Goal: Task Accomplishment & Management: Complete application form

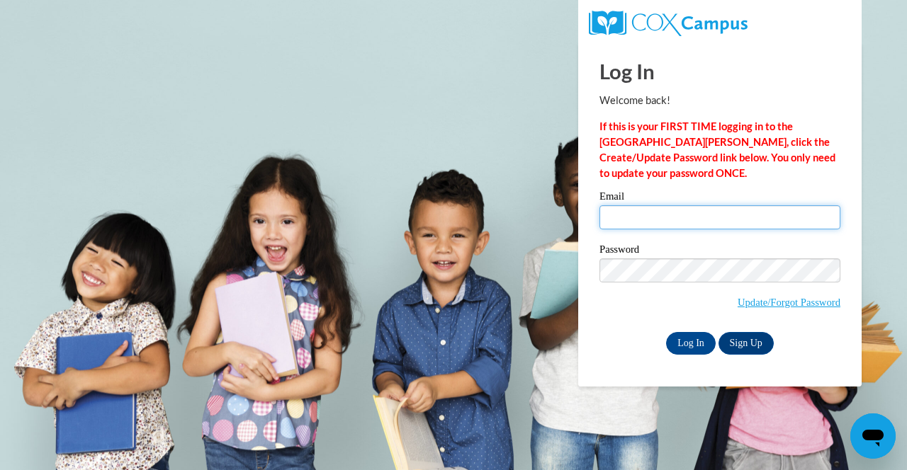
click at [695, 211] on input "Email" at bounding box center [719, 217] width 241 height 24
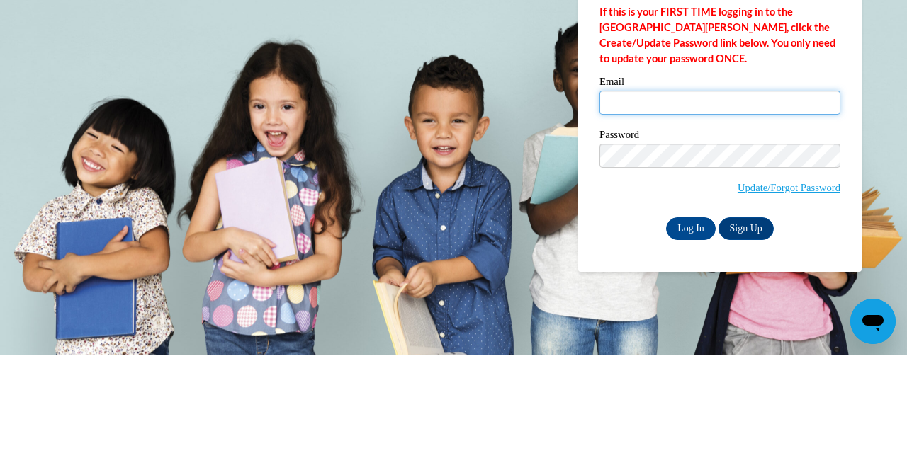
type input "[EMAIL_ADDRESS][DOMAIN_NAME]"
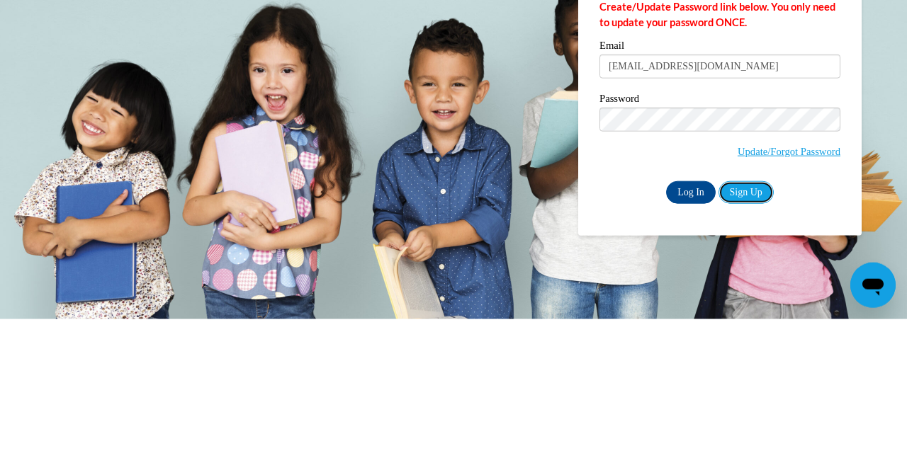
click at [751, 346] on link "Sign Up" at bounding box center [745, 343] width 55 height 23
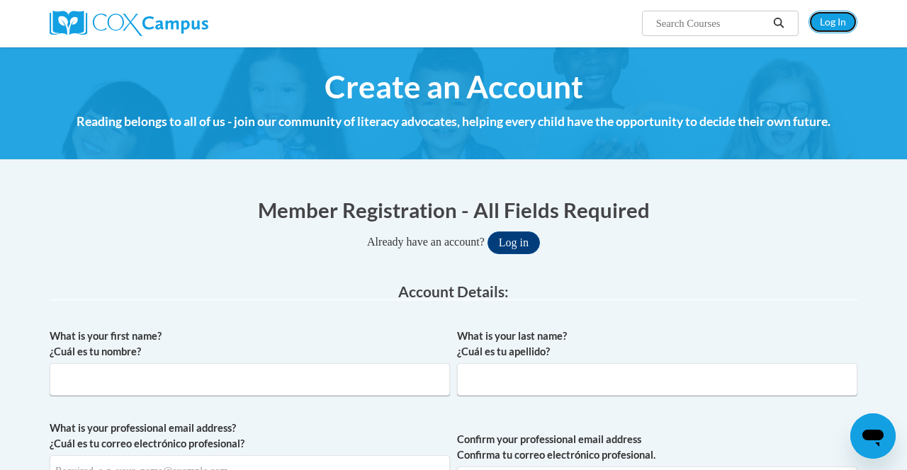
click at [833, 22] on link "Log In" at bounding box center [832, 22] width 49 height 23
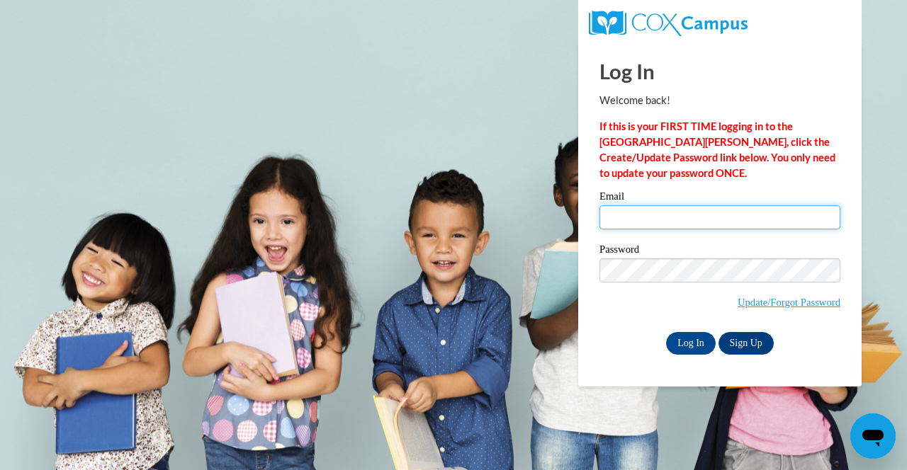
click at [659, 215] on input "Email" at bounding box center [719, 217] width 241 height 24
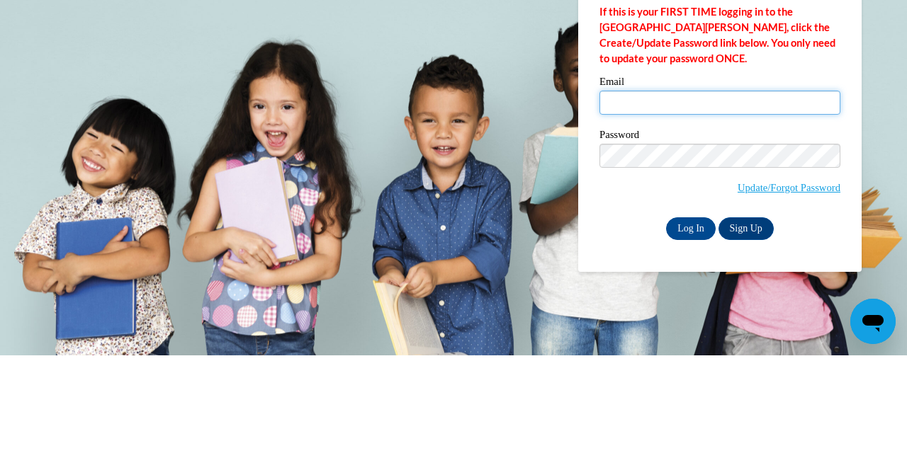
type input "ilovepink0113@yahoo.com"
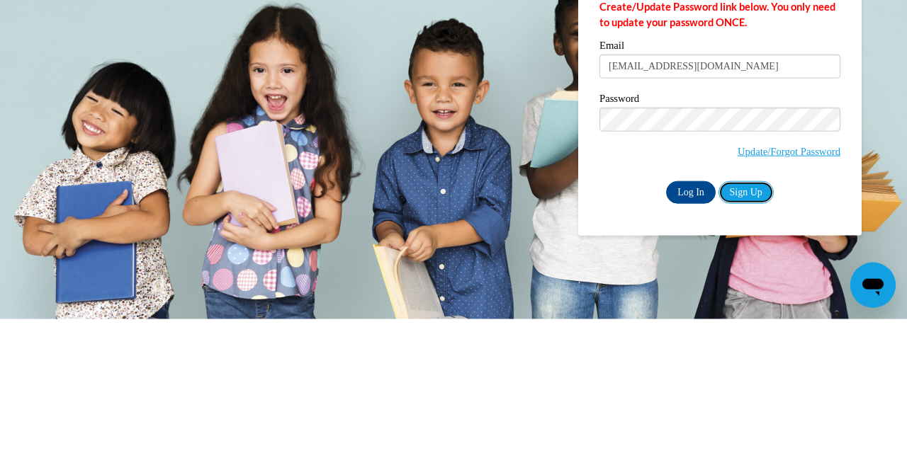
click at [753, 345] on link "Sign Up" at bounding box center [745, 343] width 55 height 23
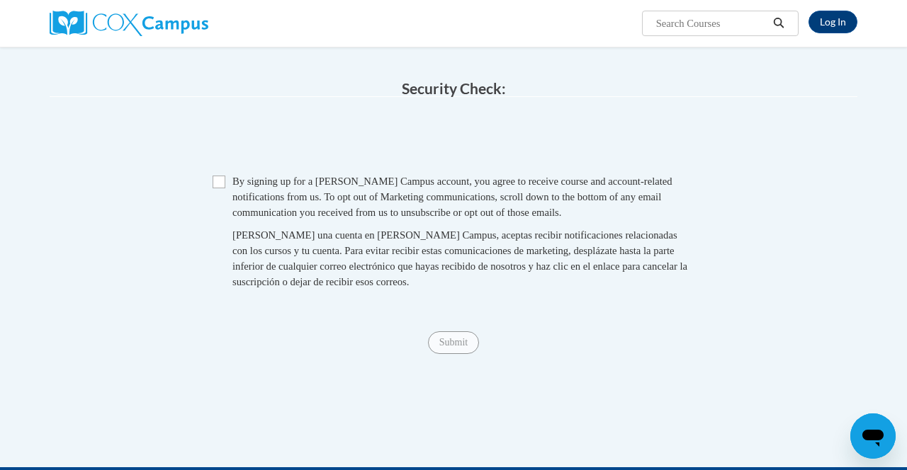
scroll to position [914, 0]
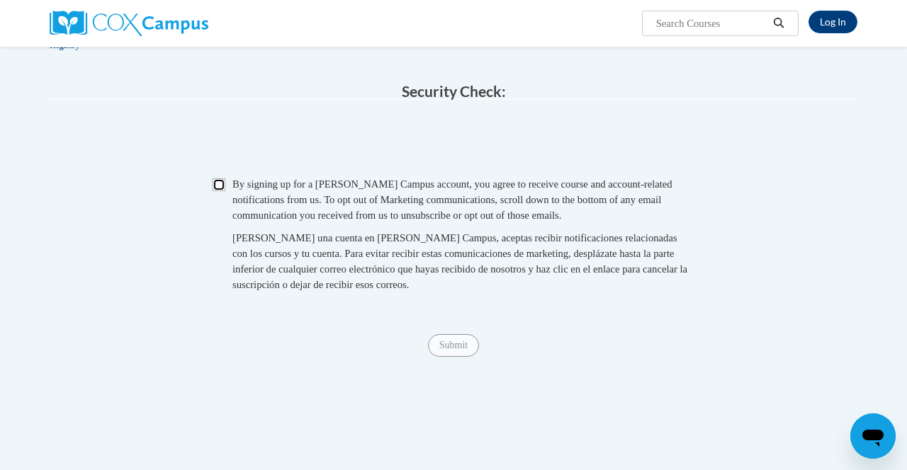
click at [222, 185] on input "Checkbox" at bounding box center [218, 184] width 13 height 13
checkbox input "true"
click at [459, 341] on span "Submit" at bounding box center [453, 344] width 51 height 11
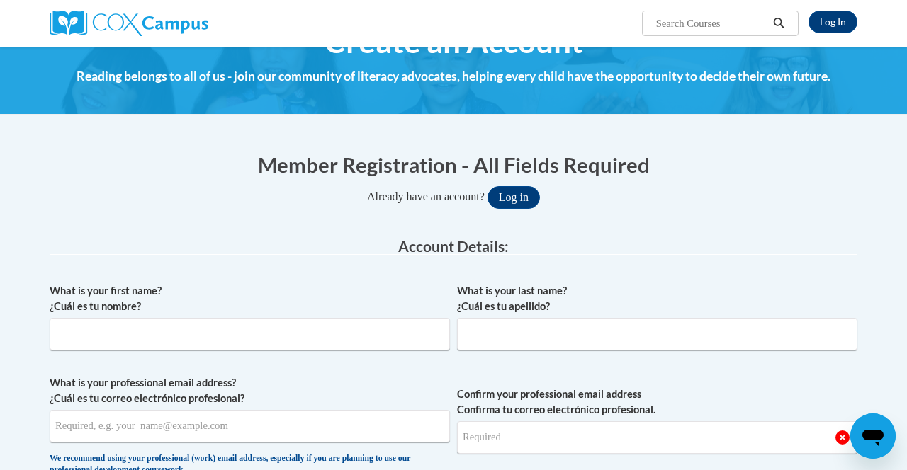
scroll to position [0, 0]
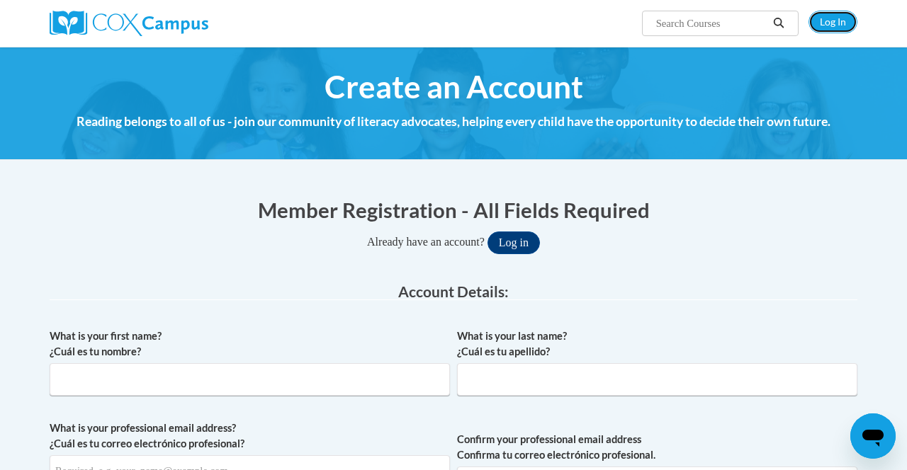
click at [830, 27] on link "Log In" at bounding box center [832, 22] width 49 height 23
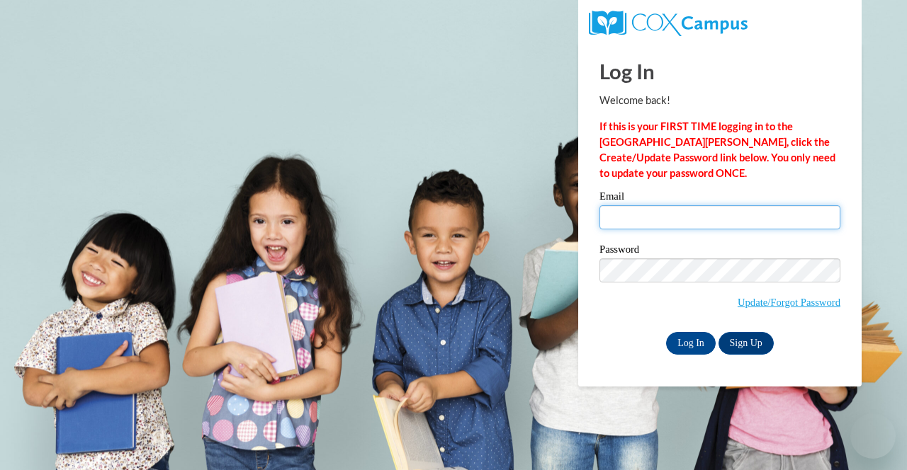
click at [691, 218] on input "Email" at bounding box center [719, 217] width 241 height 24
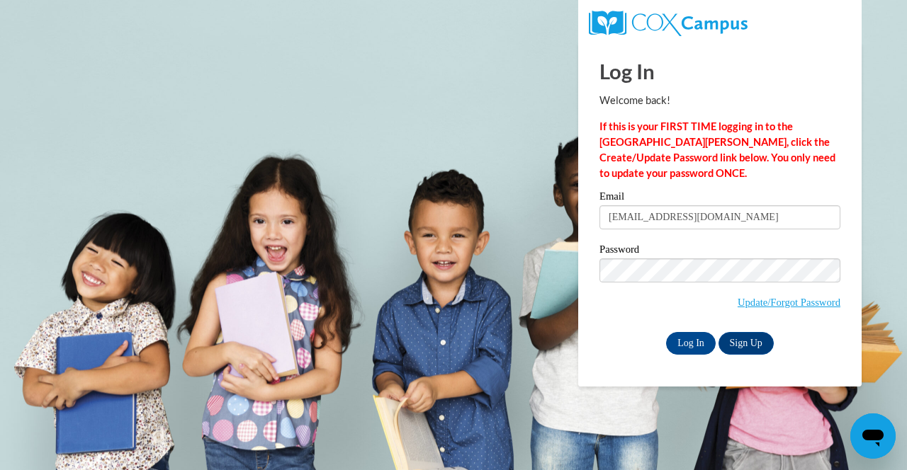
click at [806, 203] on label "Email" at bounding box center [719, 198] width 241 height 14
click at [806, 205] on input "kennedycz12@gmail.com" at bounding box center [719, 217] width 241 height 24
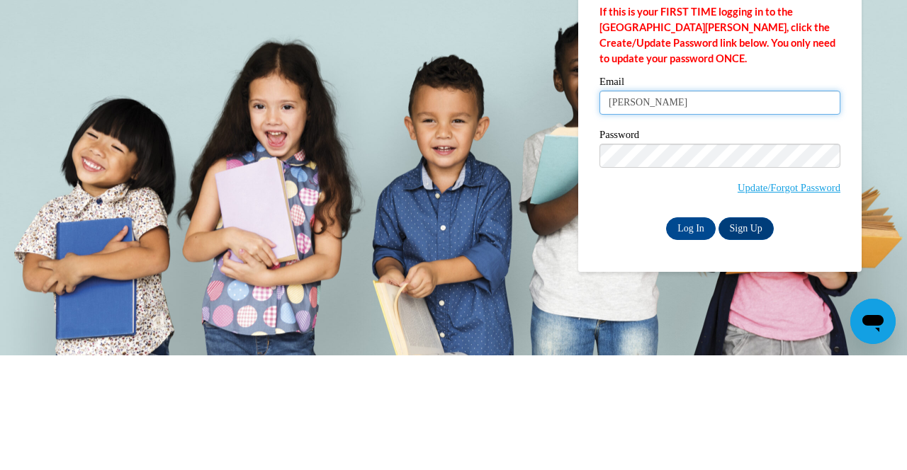
type input "kenned"
click at [693, 220] on input "Email" at bounding box center [719, 217] width 241 height 24
type input "ilovepink0113@yahoo.com"
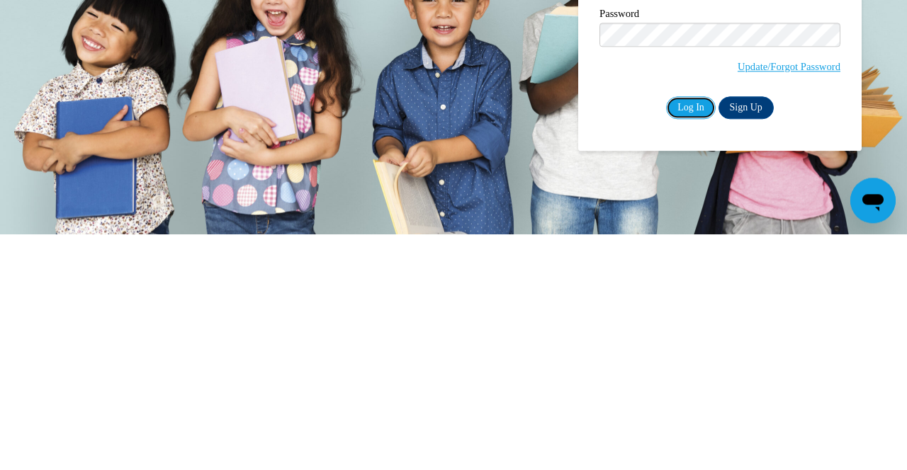
click at [696, 346] on input "Log In" at bounding box center [691, 343] width 50 height 23
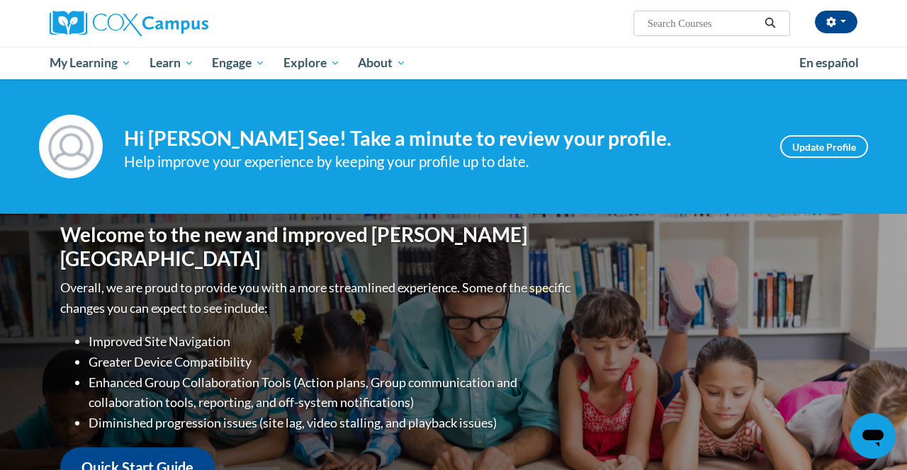
click at [62, 64] on span "My Learning" at bounding box center [90, 63] width 81 height 17
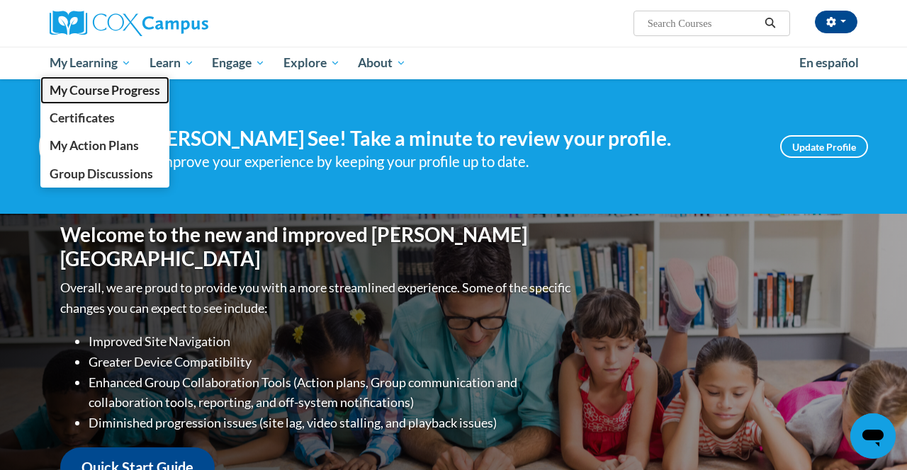
click at [91, 91] on span "My Course Progress" at bounding box center [105, 90] width 110 height 15
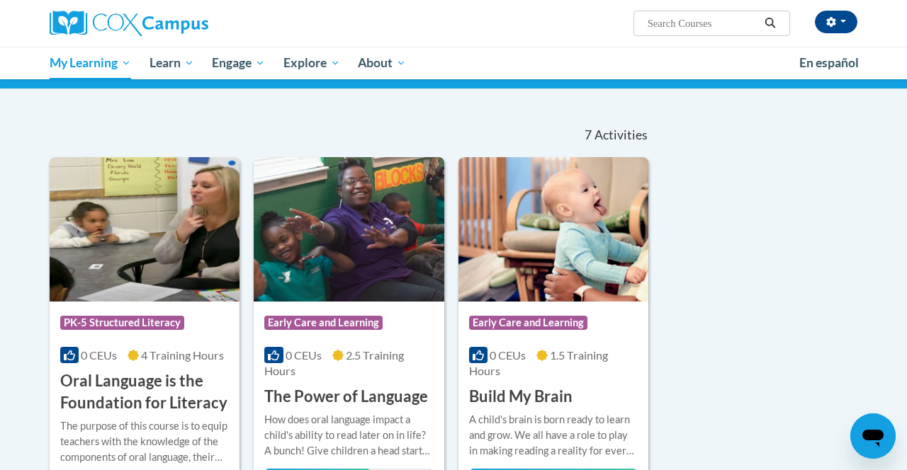
scroll to position [103, 0]
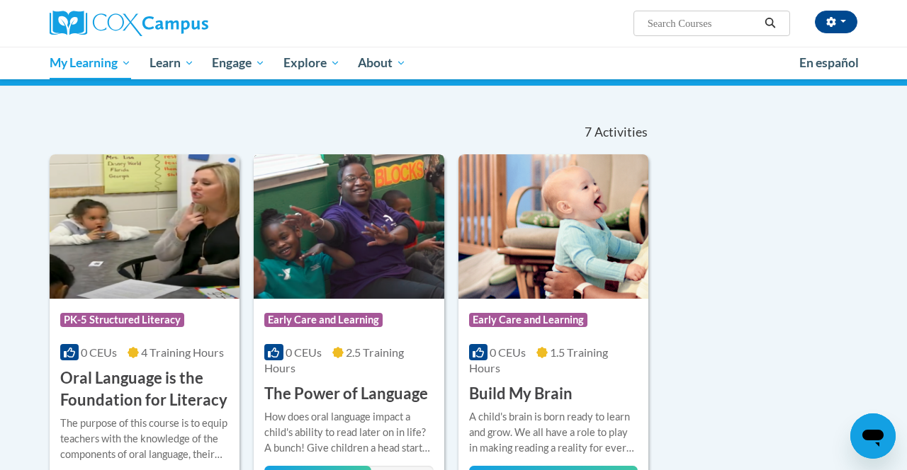
click at [314, 405] on div "More Info Open How does oral language impact a child's ability to read later on…" at bounding box center [349, 446] width 190 height 82
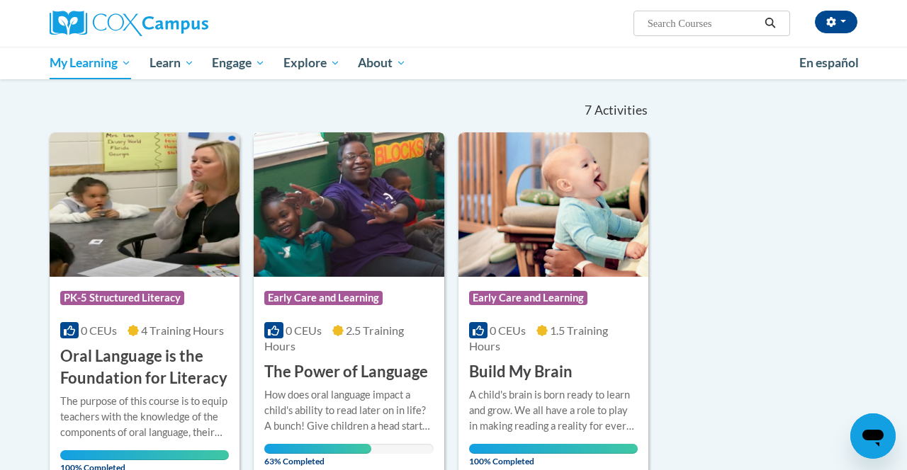
scroll to position [149, 0]
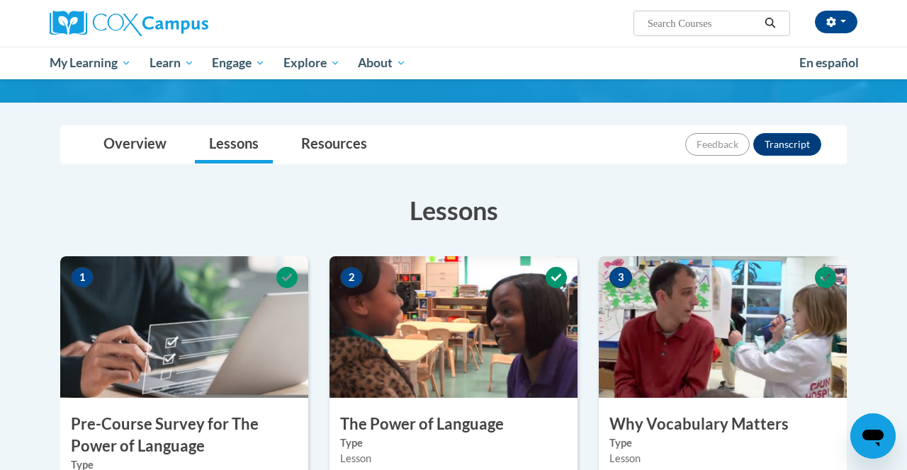
scroll to position [121, 0]
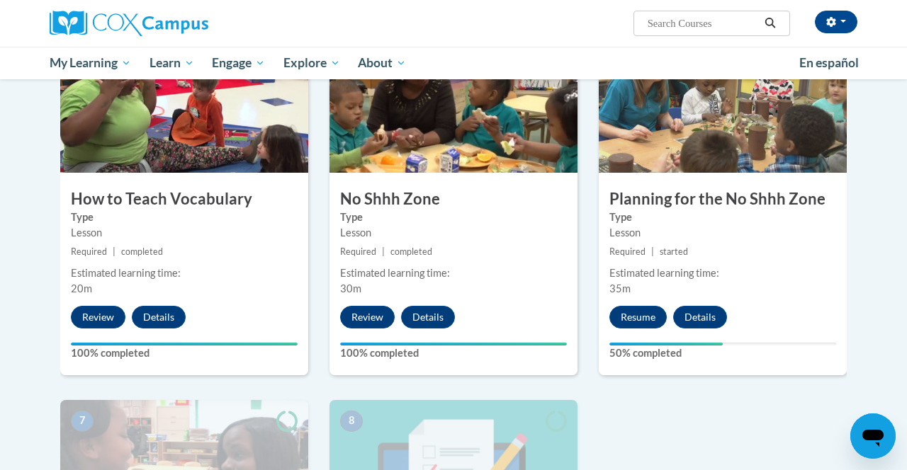
scroll to position [710, 0]
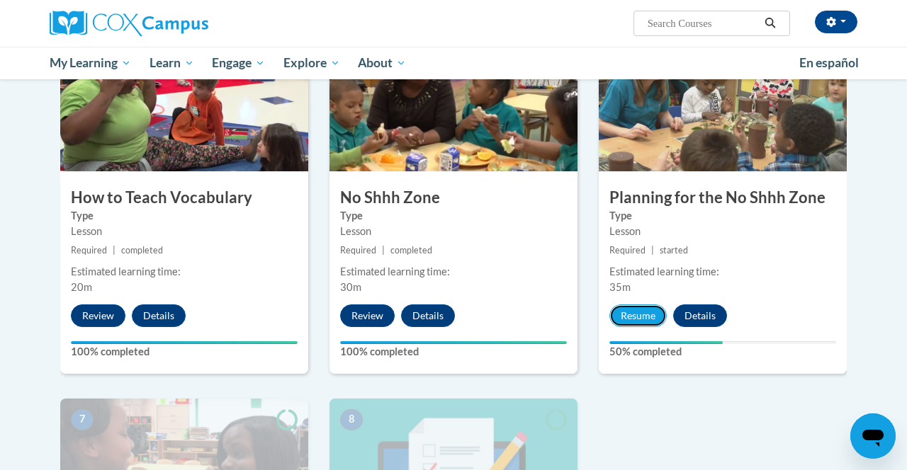
click at [634, 314] on button "Resume" at bounding box center [637, 316] width 57 height 23
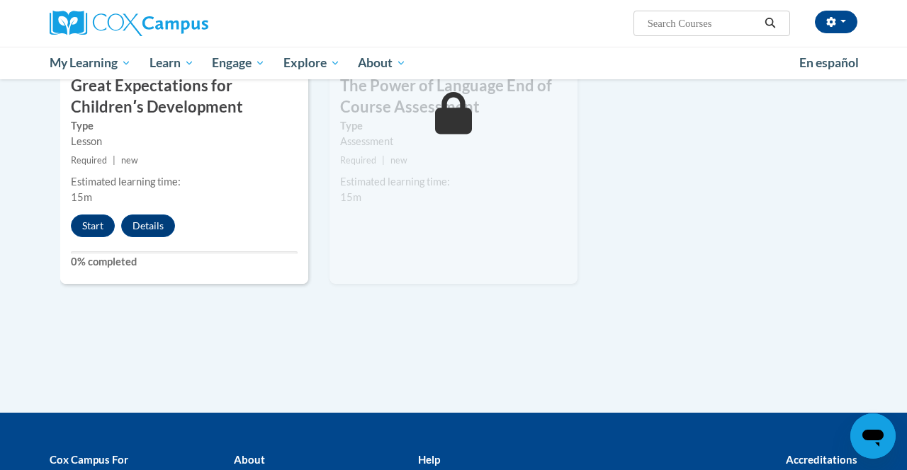
scroll to position [1191, 0]
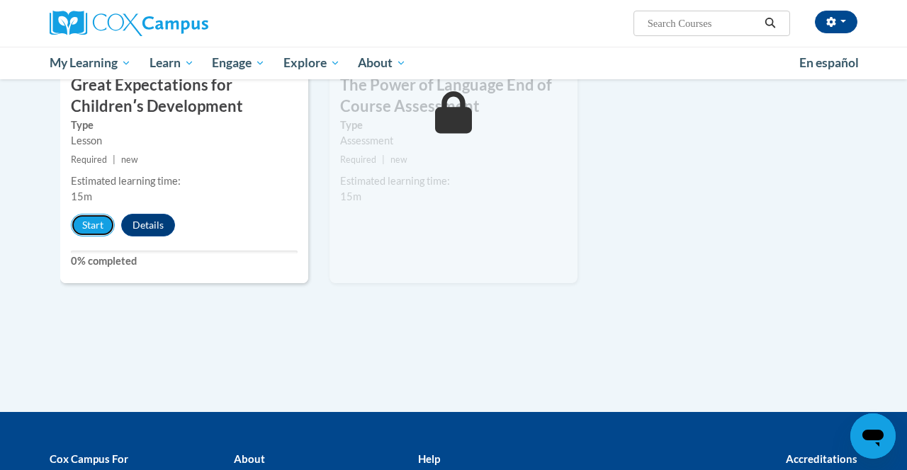
click at [93, 220] on button "Start" at bounding box center [93, 225] width 44 height 23
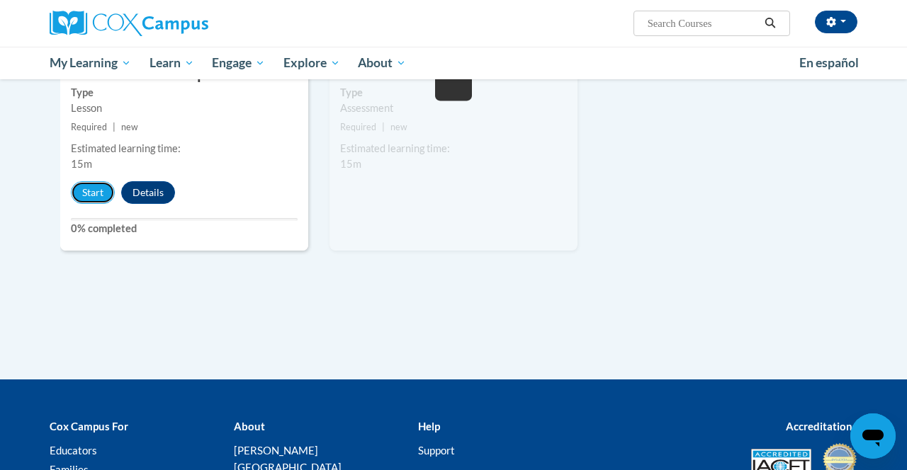
scroll to position [1234, 0]
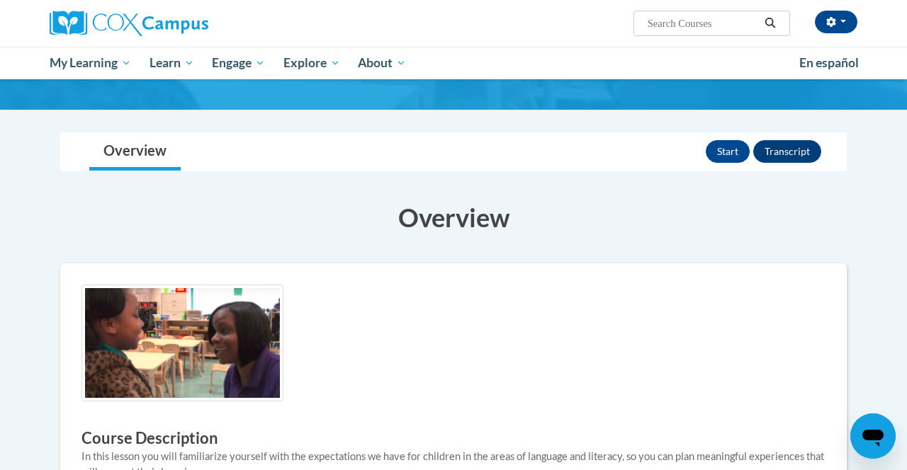
scroll to position [113, 0]
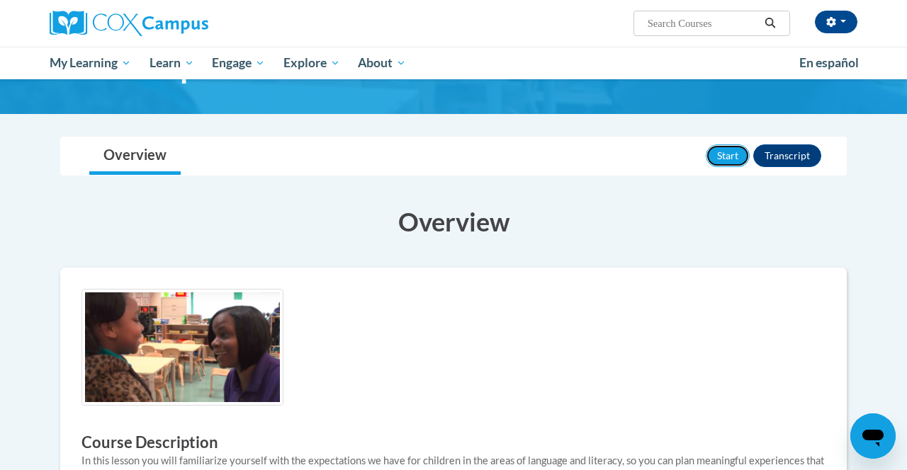
click at [741, 144] on button "Start" at bounding box center [727, 155] width 44 height 23
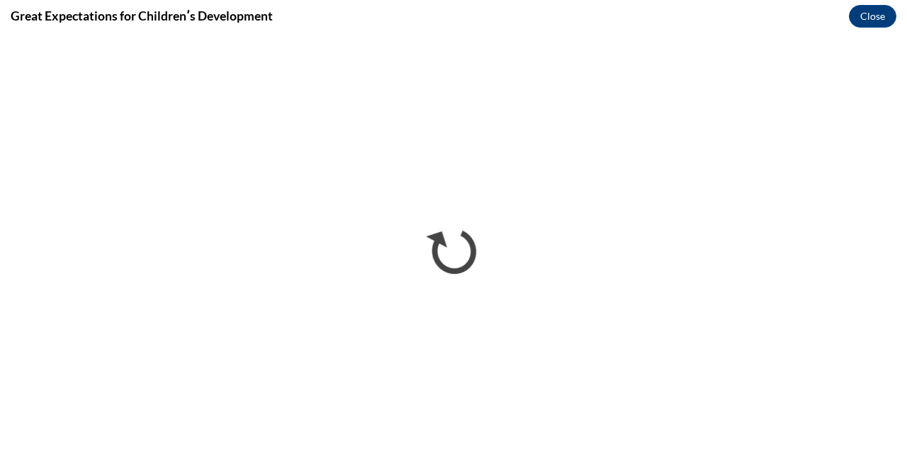
scroll to position [0, 0]
